Goal: Task Accomplishment & Management: Complete application form

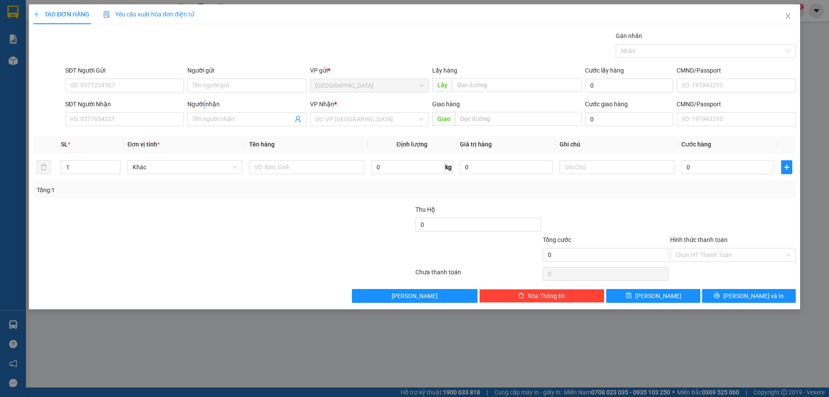
drag, startPoint x: 205, startPoint y: 109, endPoint x: 207, endPoint y: 128, distance: 19.5
click at [206, 113] on div "Người nhận Tên người nhận" at bounding box center [246, 114] width 119 height 30
click at [206, 124] on span at bounding box center [246, 119] width 119 height 14
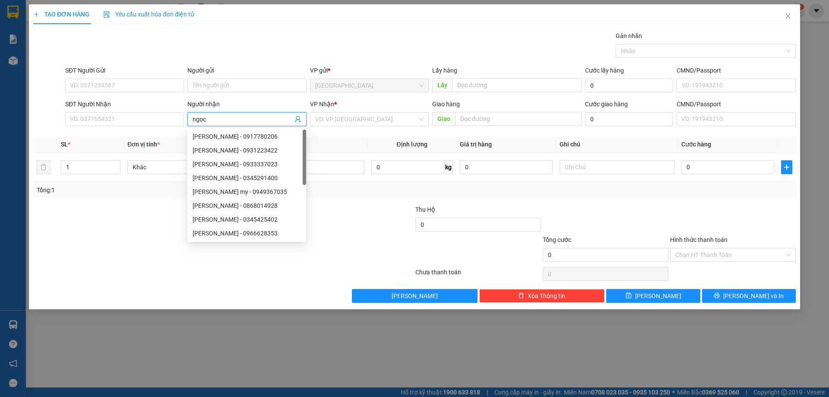
click at [195, 121] on input "ngọc" at bounding box center [243, 118] width 100 height 9
type input "Ngọc"
click at [366, 126] on div "VD: VP [GEOGRAPHIC_DATA]" at bounding box center [369, 119] width 119 height 14
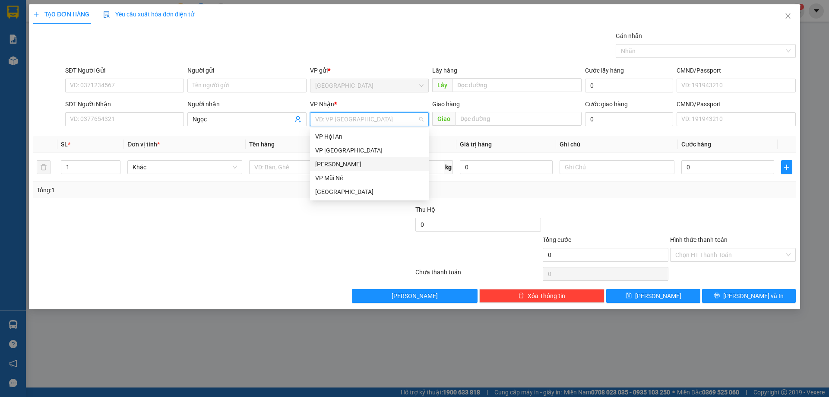
drag, startPoint x: 337, startPoint y: 164, endPoint x: 288, endPoint y: 163, distance: 48.8
click at [336, 164] on div "[PERSON_NAME]" at bounding box center [369, 163] width 108 height 9
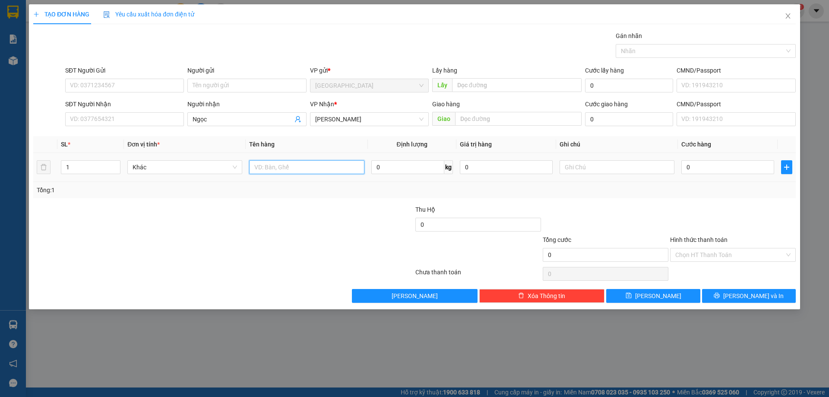
click at [288, 163] on input "text" at bounding box center [306, 167] width 115 height 14
type input "[PERSON_NAME]"
click at [715, 297] on button "[PERSON_NAME] và In" at bounding box center [749, 296] width 94 height 14
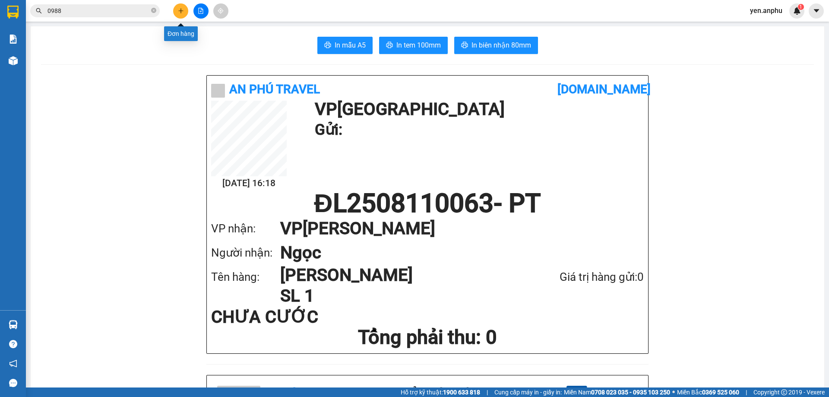
click at [181, 17] on button at bounding box center [180, 10] width 15 height 15
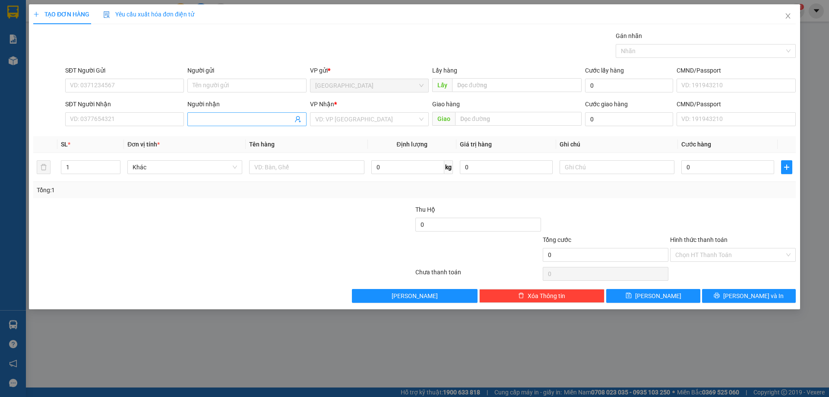
click at [222, 119] on input "Người nhận" at bounding box center [243, 118] width 100 height 9
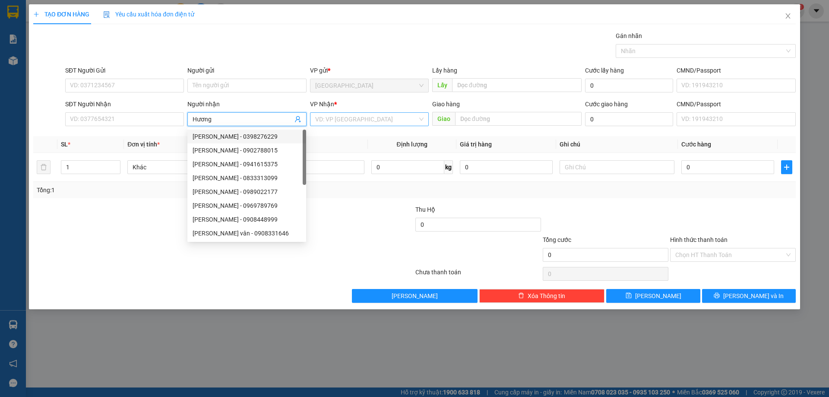
type input "Hương"
drag, startPoint x: 349, startPoint y: 117, endPoint x: 347, endPoint y: 124, distance: 7.2
click at [349, 117] on input "search" at bounding box center [366, 119] width 102 height 13
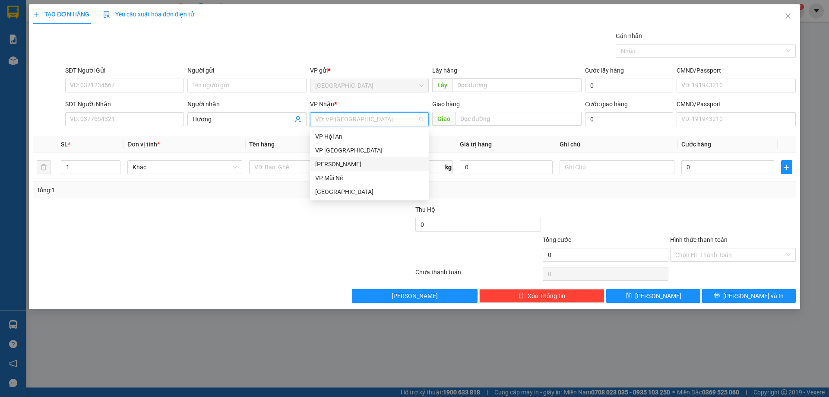
drag, startPoint x: 333, startPoint y: 163, endPoint x: 313, endPoint y: 173, distance: 22.2
click at [333, 164] on div "[PERSON_NAME]" at bounding box center [369, 163] width 108 height 9
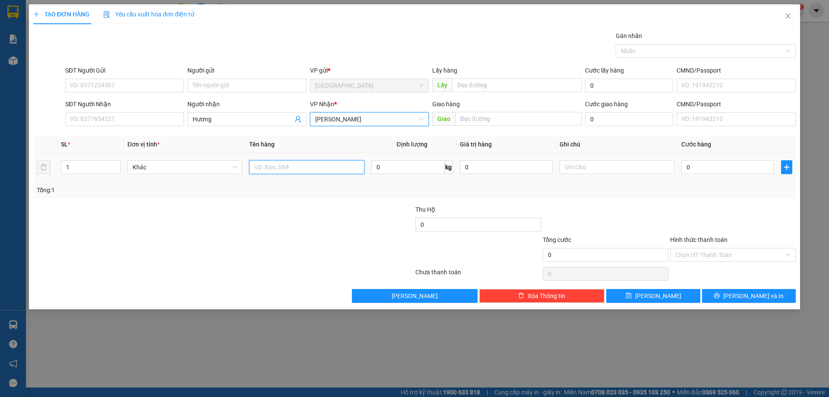
click at [313, 173] on input "text" at bounding box center [306, 167] width 115 height 14
type input "thùng"
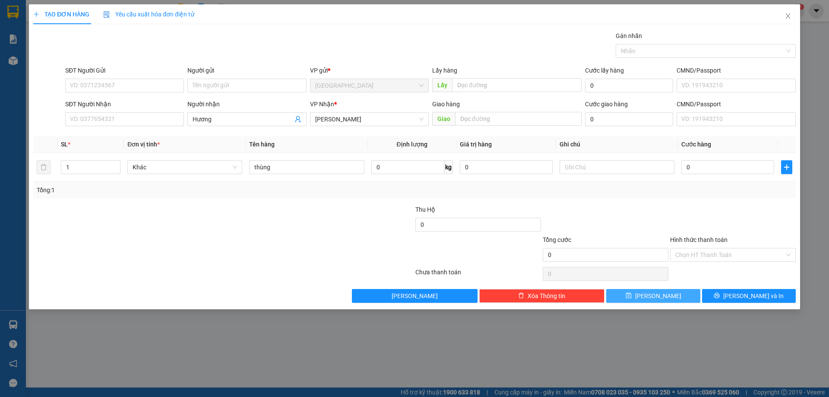
click at [652, 300] on button "[PERSON_NAME]" at bounding box center [653, 296] width 94 height 14
click at [236, 122] on input "Người nhận" at bounding box center [243, 118] width 100 height 9
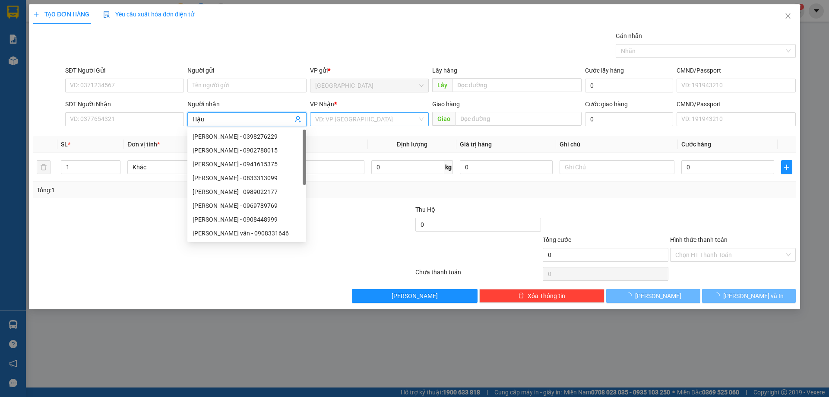
type input "Hậu"
drag, startPoint x: 338, startPoint y: 118, endPoint x: 340, endPoint y: 124, distance: 6.2
click at [338, 120] on input "search" at bounding box center [366, 119] width 102 height 13
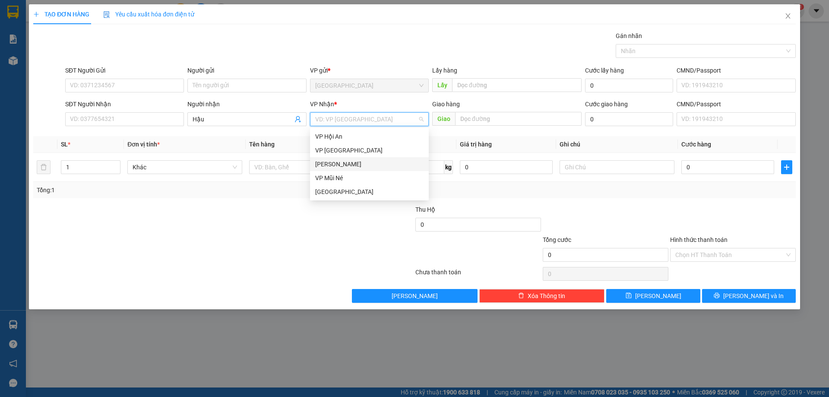
drag, startPoint x: 334, startPoint y: 164, endPoint x: 102, endPoint y: 168, distance: 232.3
click at [332, 165] on div "[PERSON_NAME]" at bounding box center [369, 163] width 108 height 9
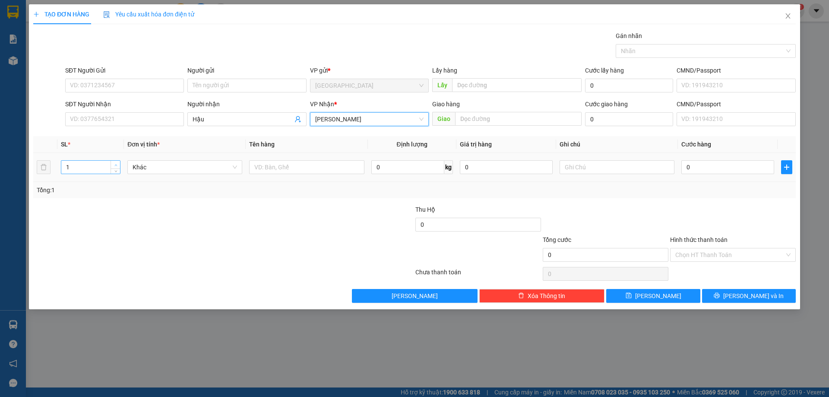
type input "2"
click at [115, 161] on span "Increase Value" at bounding box center [115, 165] width 9 height 8
click at [285, 164] on input "text" at bounding box center [306, 167] width 115 height 14
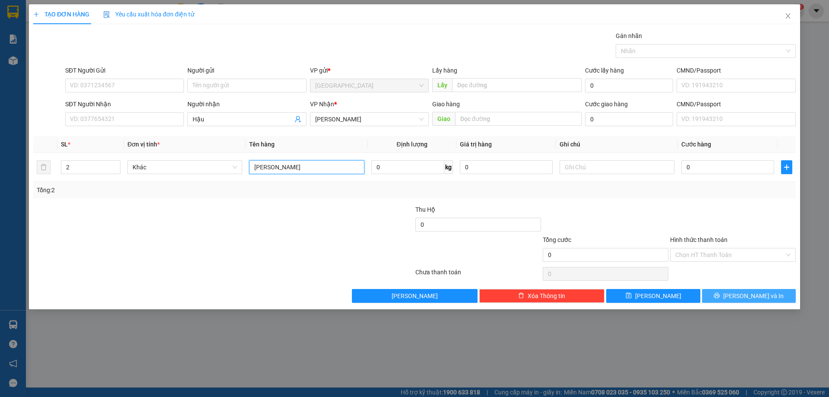
type input "[PERSON_NAME]"
click at [770, 291] on button "[PERSON_NAME] và In" at bounding box center [749, 296] width 94 height 14
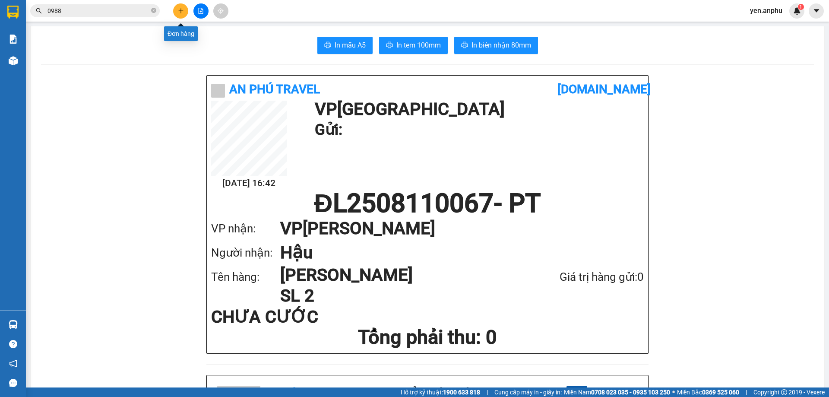
click at [179, 6] on button at bounding box center [180, 10] width 15 height 15
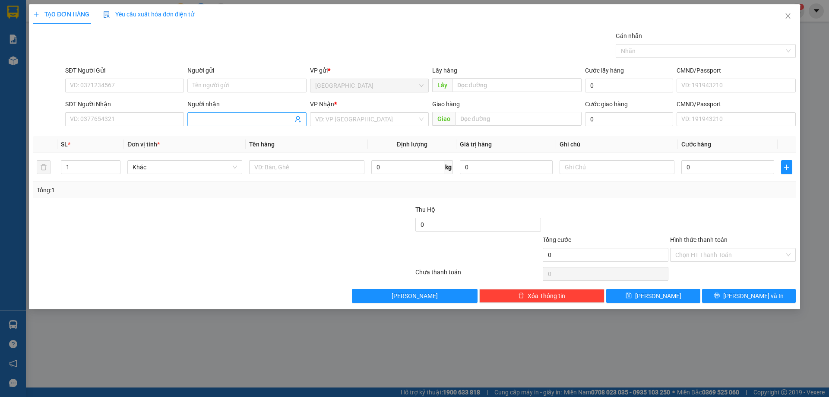
click at [207, 122] on input "Người nhận" at bounding box center [243, 118] width 100 height 9
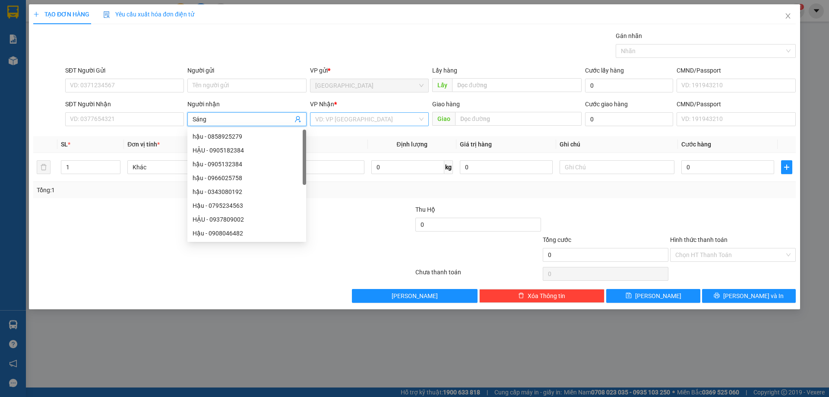
type input "Sáng"
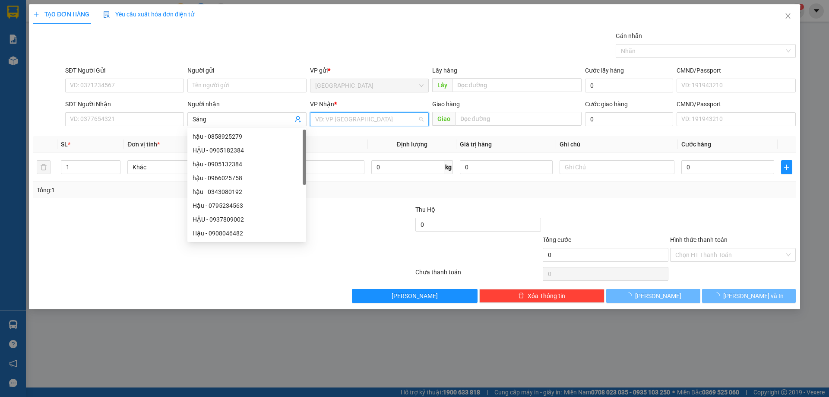
drag, startPoint x: 344, startPoint y: 117, endPoint x: 342, endPoint y: 146, distance: 28.6
click at [344, 118] on input "search" at bounding box center [366, 119] width 102 height 13
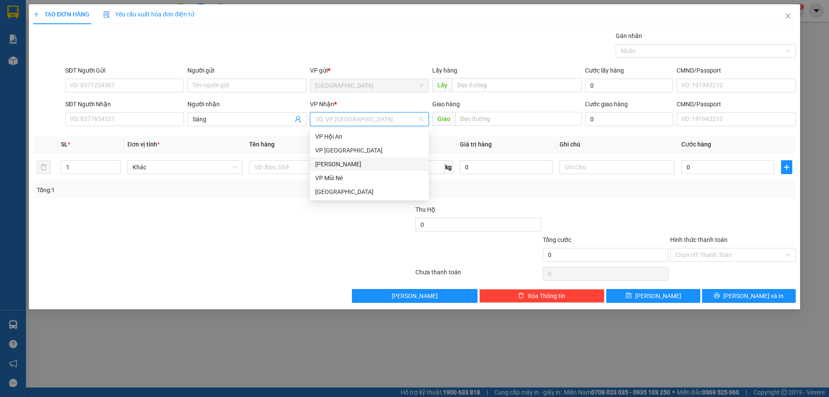
drag, startPoint x: 334, startPoint y: 165, endPoint x: 313, endPoint y: 168, distance: 21.0
click at [332, 166] on div "[PERSON_NAME]" at bounding box center [369, 163] width 108 height 9
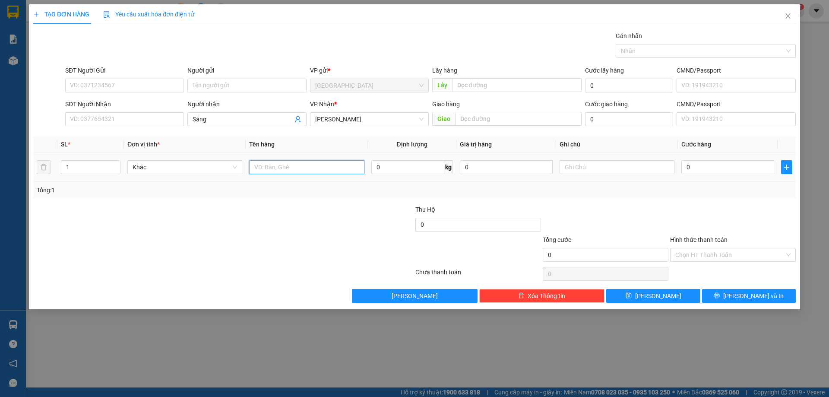
click at [313, 168] on input "text" at bounding box center [306, 167] width 115 height 14
type input "thùng"
click at [657, 293] on span "[PERSON_NAME]" at bounding box center [658, 295] width 46 height 9
click at [788, 15] on icon "close" at bounding box center [787, 16] width 7 height 7
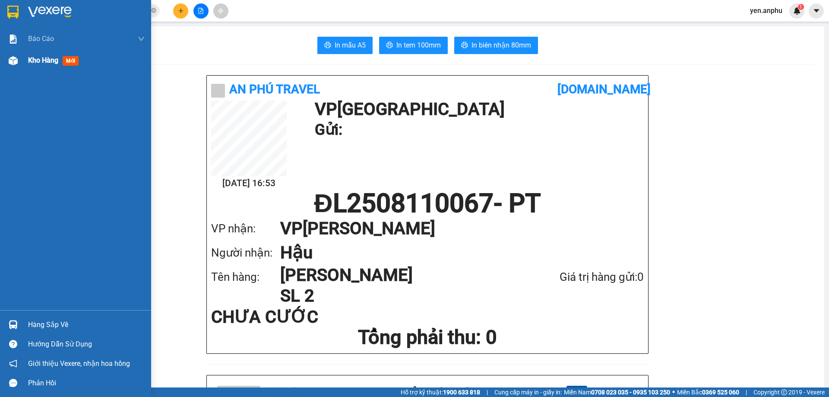
click at [9, 61] on img at bounding box center [13, 60] width 9 height 9
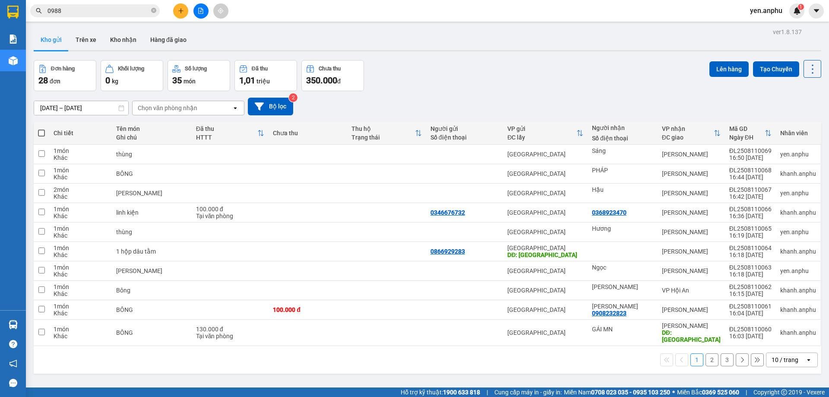
click at [224, 105] on div "Chọn văn phòng nhận" at bounding box center [182, 108] width 99 height 14
type input "p"
click at [227, 109] on icon "Clear all" at bounding box center [226, 107] width 5 height 5
click at [155, 111] on div "Chọn văn phòng nhận" at bounding box center [168, 108] width 60 height 9
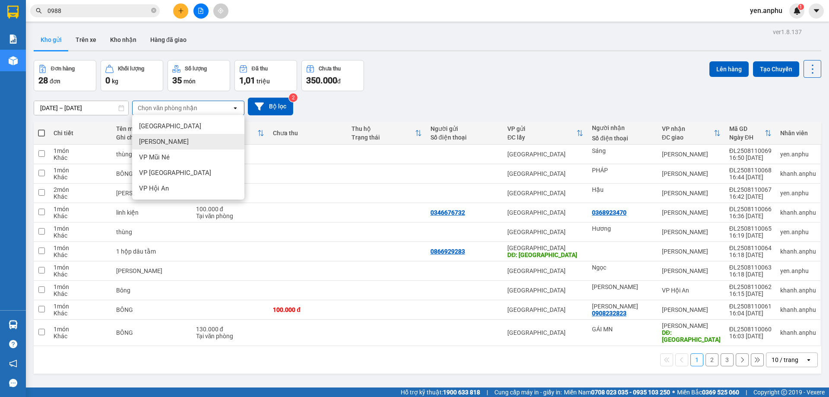
click at [170, 137] on div "[PERSON_NAME]" at bounding box center [188, 142] width 112 height 16
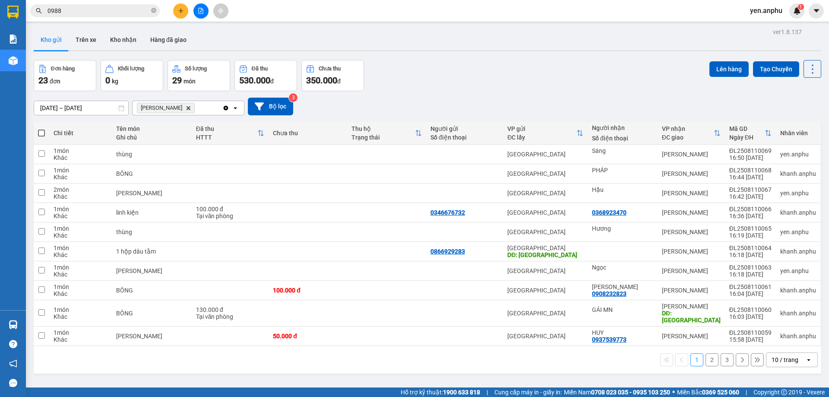
click at [780, 355] on div "10 / trang" at bounding box center [784, 359] width 27 height 9
click at [780, 326] on div "100 / trang" at bounding box center [785, 334] width 52 height 16
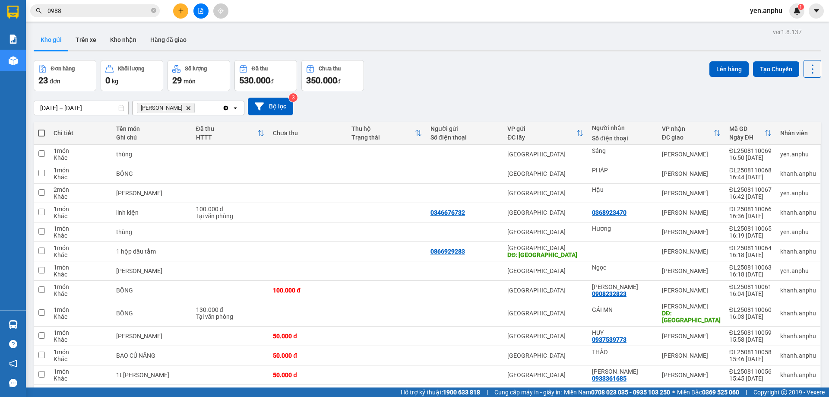
click at [44, 136] on span at bounding box center [41, 132] width 7 height 7
click at [41, 129] on input "checkbox" at bounding box center [41, 129] width 0 height 0
checkbox input "true"
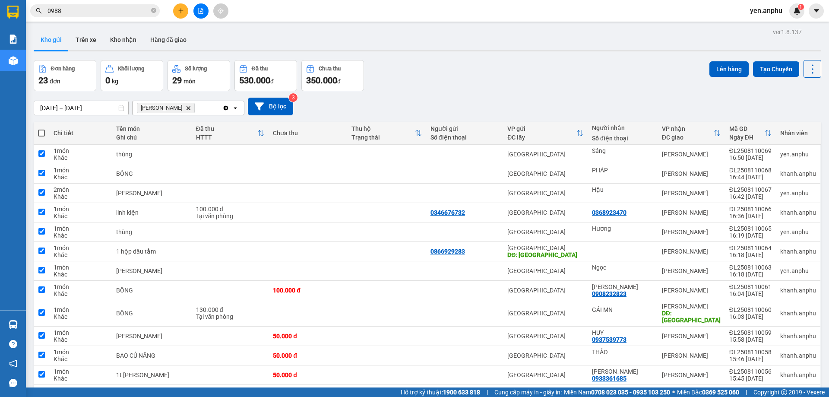
checkbox input "true"
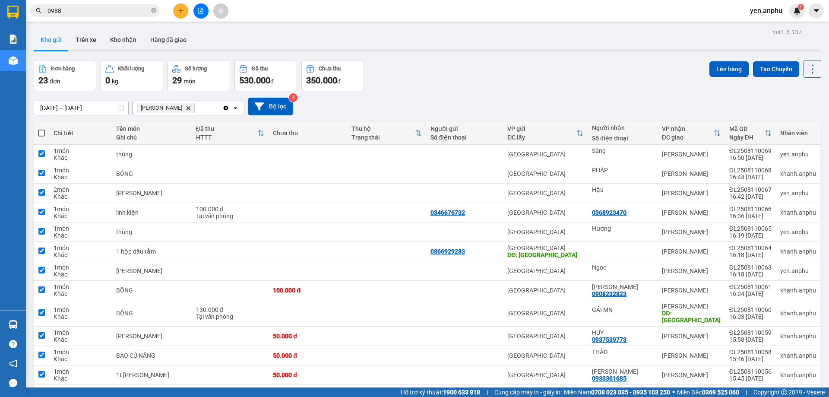
checkbox input "true"
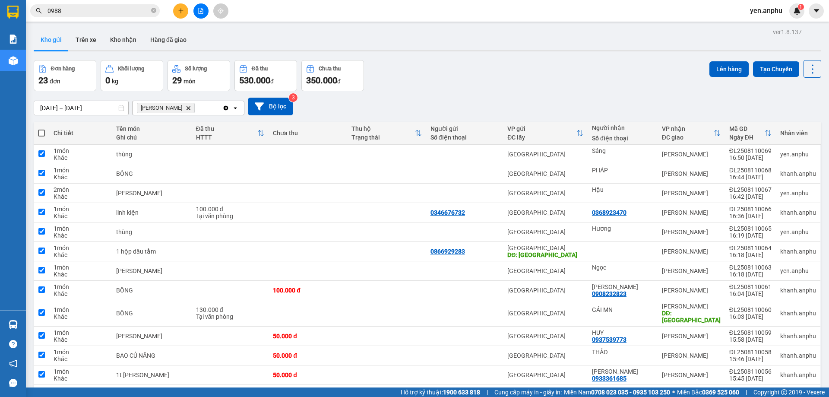
checkbox input "true"
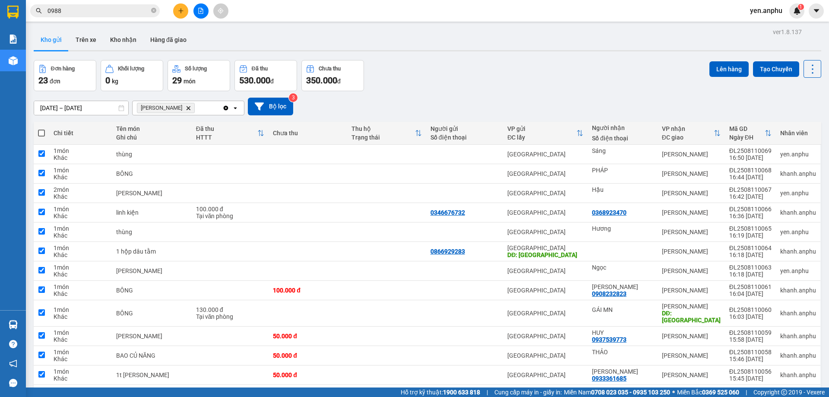
checkbox input "true"
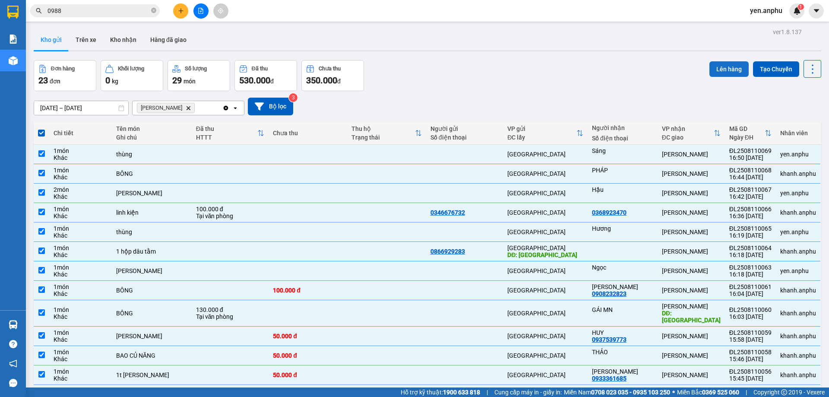
click at [724, 66] on button "Lên hàng" at bounding box center [728, 69] width 39 height 16
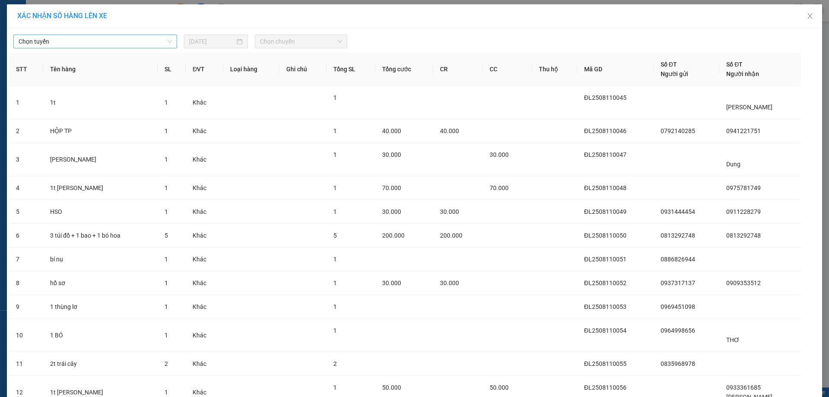
click at [43, 45] on span "Chọn tuyến" at bounding box center [95, 41] width 153 height 13
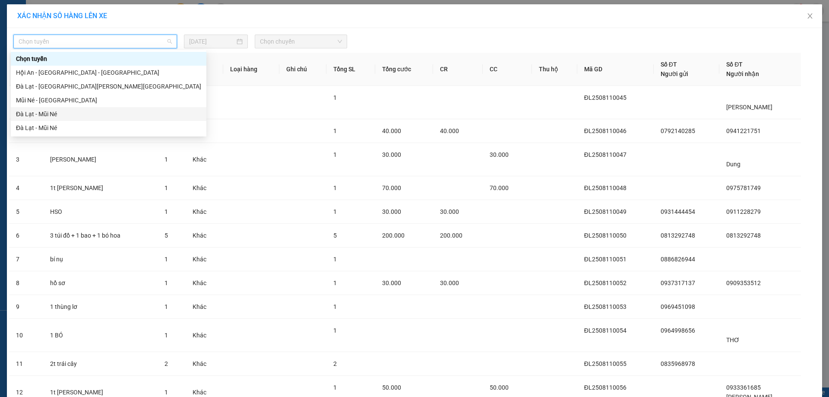
click at [39, 114] on div "Đà Lạt - Mũi Né" at bounding box center [108, 113] width 185 height 9
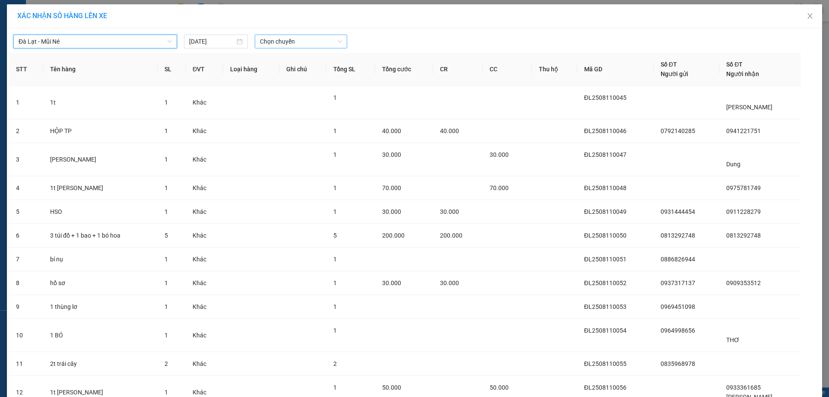
click at [303, 41] on span "Chọn chuyến" at bounding box center [301, 41] width 82 height 13
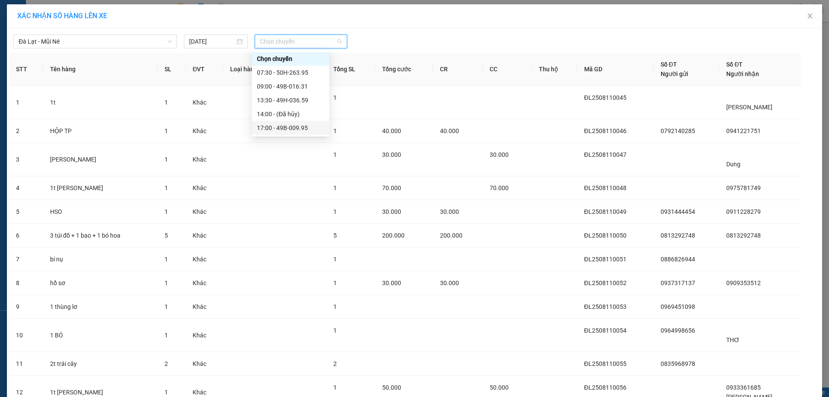
click at [284, 127] on div "17:00 - 49B-009.95" at bounding box center [290, 127] width 67 height 9
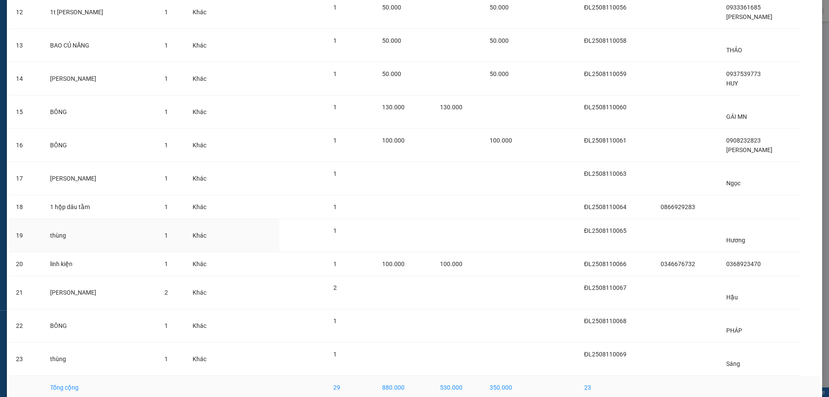
scroll to position [427, 0]
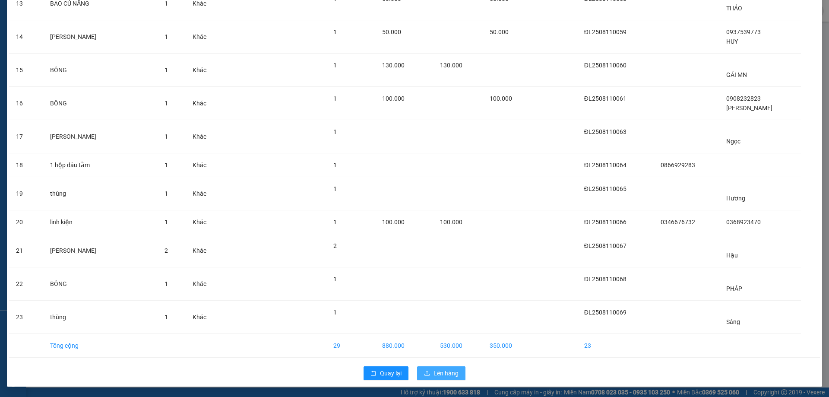
click at [444, 373] on span "Lên hàng" at bounding box center [445, 372] width 25 height 9
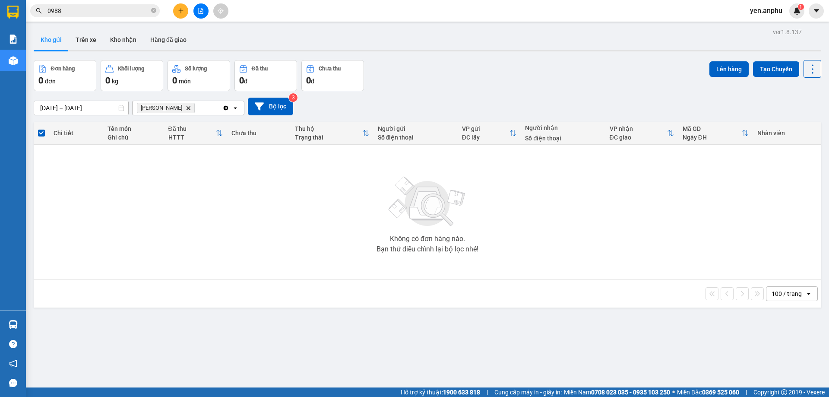
click at [202, 15] on button at bounding box center [200, 10] width 15 height 15
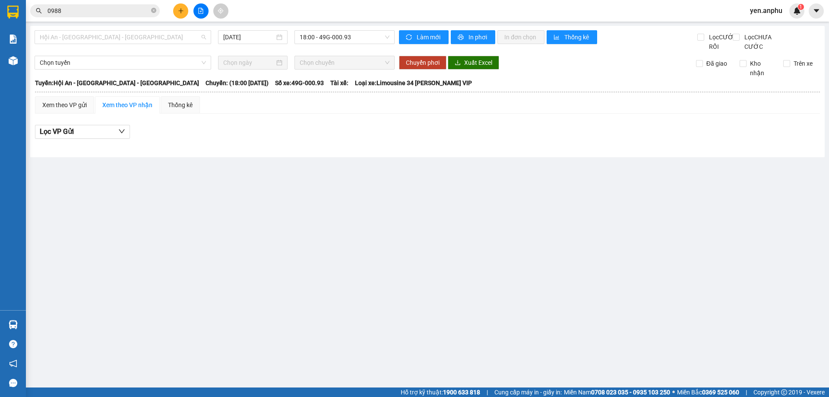
drag, startPoint x: 87, startPoint y: 41, endPoint x: 97, endPoint y: 88, distance: 47.7
click at [88, 42] on span "Hội An - [GEOGRAPHIC_DATA] - [GEOGRAPHIC_DATA]" at bounding box center [123, 37] width 166 height 13
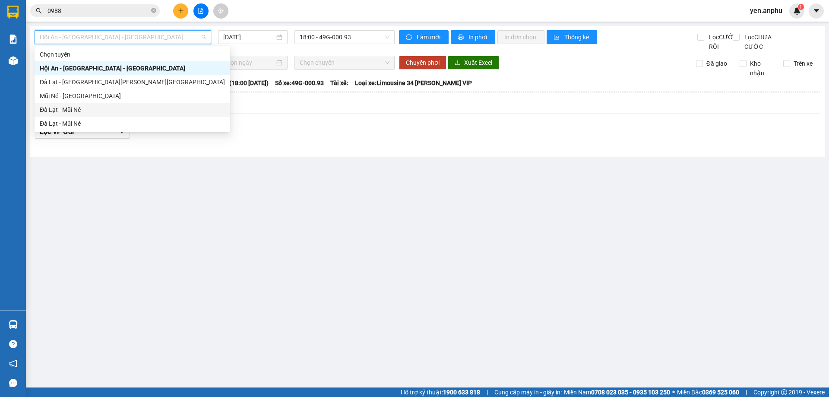
click at [88, 108] on div "Đà Lạt - Mũi Né" at bounding box center [132, 109] width 185 height 9
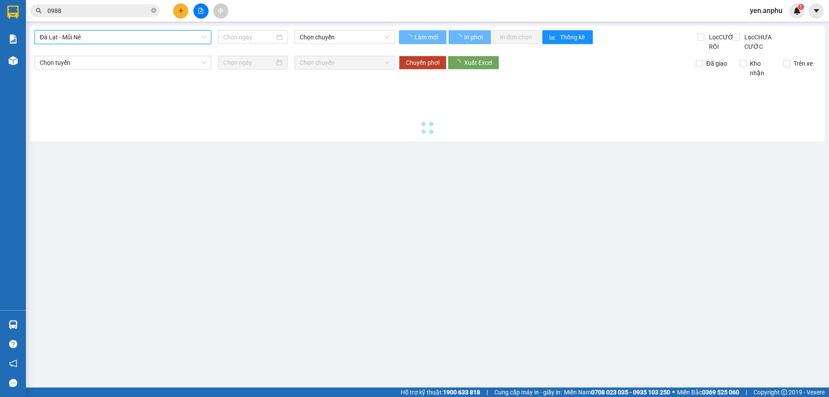
type input "[DATE]"
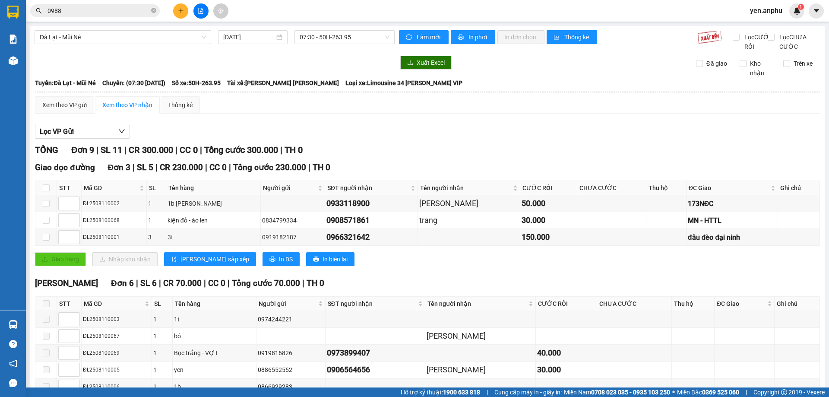
click at [335, 44] on div "Đà Lạt - Mũi Né [DATE] 07:30 - 50H-263.95" at bounding box center [215, 40] width 360 height 21
click at [335, 41] on span "07:30 - 50H-263.95" at bounding box center [345, 37] width 90 height 13
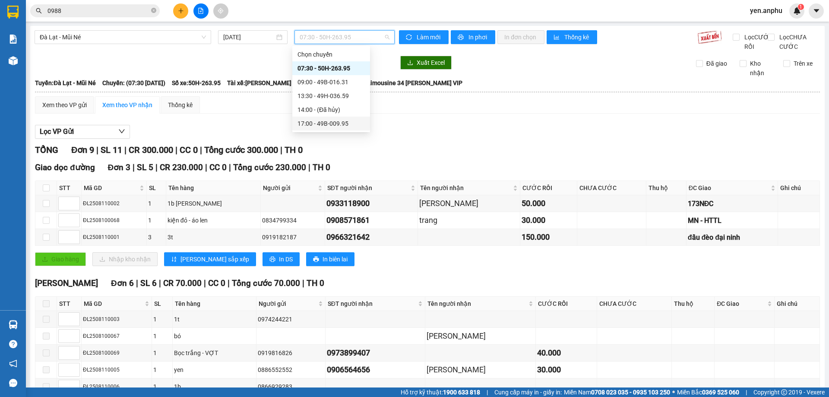
click at [344, 126] on div "17:00 - 49B-009.95" at bounding box center [330, 123] width 67 height 9
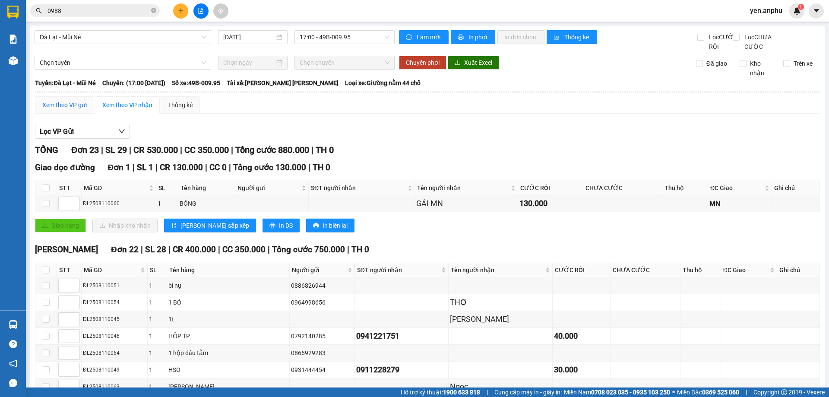
click at [51, 110] on div "Xem theo VP gửi" at bounding box center [64, 104] width 44 height 9
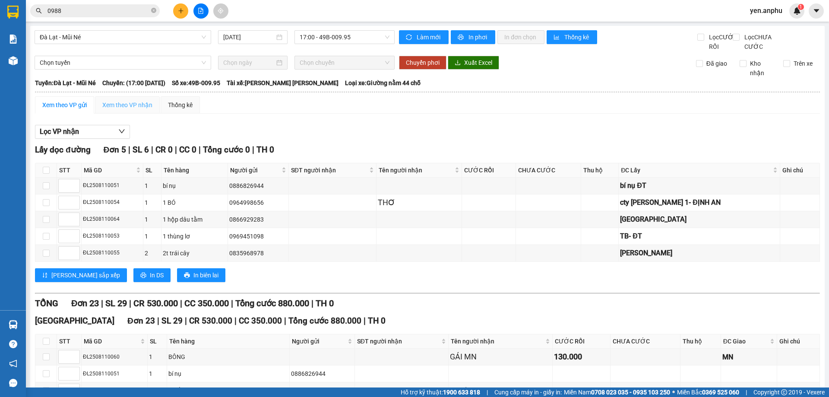
click at [134, 114] on div "Xem theo VP nhận" at bounding box center [127, 104] width 65 height 17
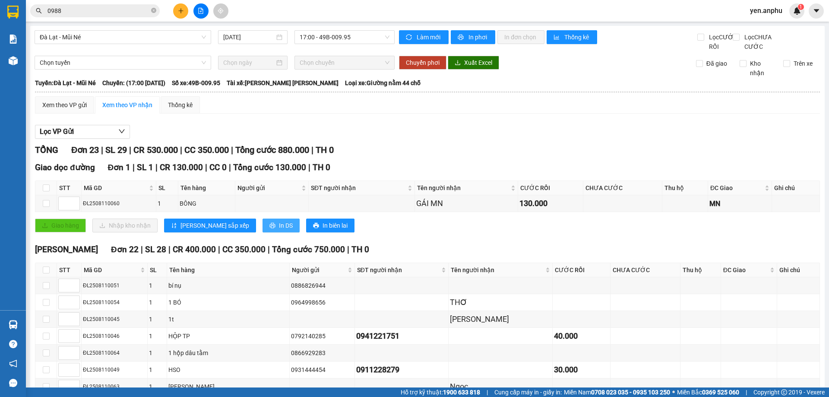
click at [279, 230] on span "In DS" at bounding box center [286, 225] width 14 height 9
click at [69, 96] on th at bounding box center [428, 92] width 786 height 8
click at [72, 110] on div "Xem theo VP gửi" at bounding box center [64, 104] width 44 height 9
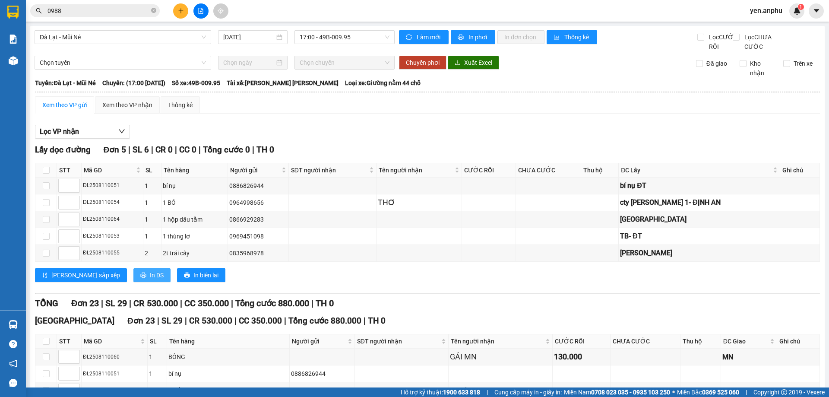
click at [150, 280] on span "In DS" at bounding box center [157, 274] width 14 height 9
click at [77, 11] on input "0988" at bounding box center [98, 10] width 102 height 9
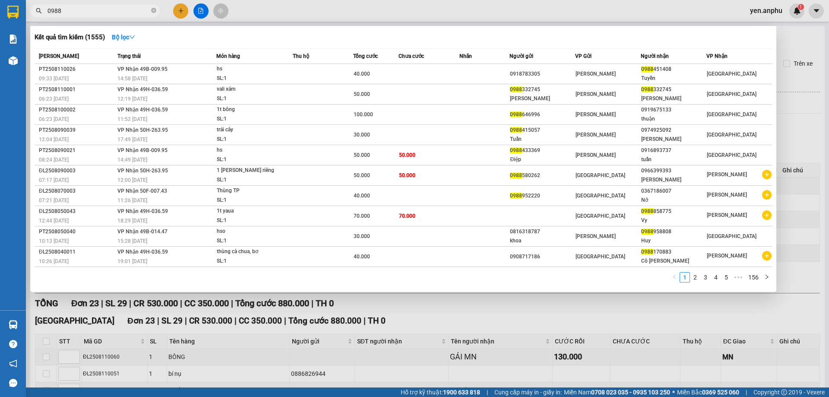
click at [77, 11] on input "0988" at bounding box center [98, 10] width 102 height 9
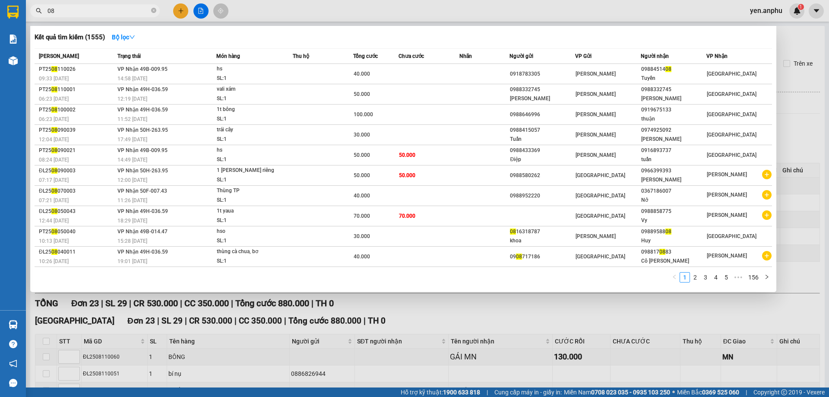
type input "0"
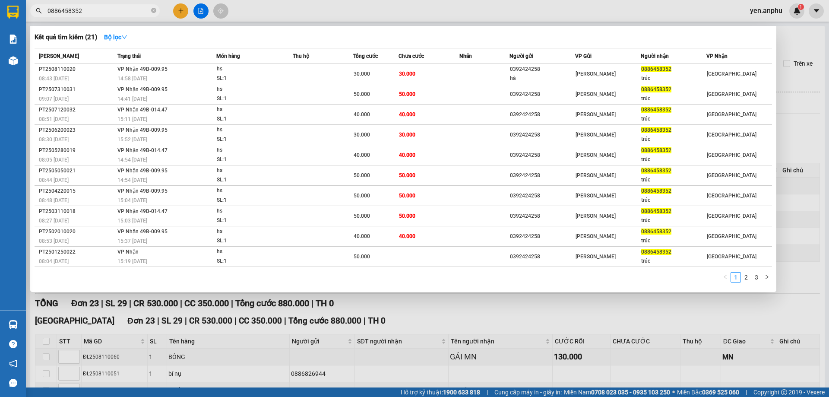
type input "0886458352"
